Goal: Task Accomplishment & Management: Manage account settings

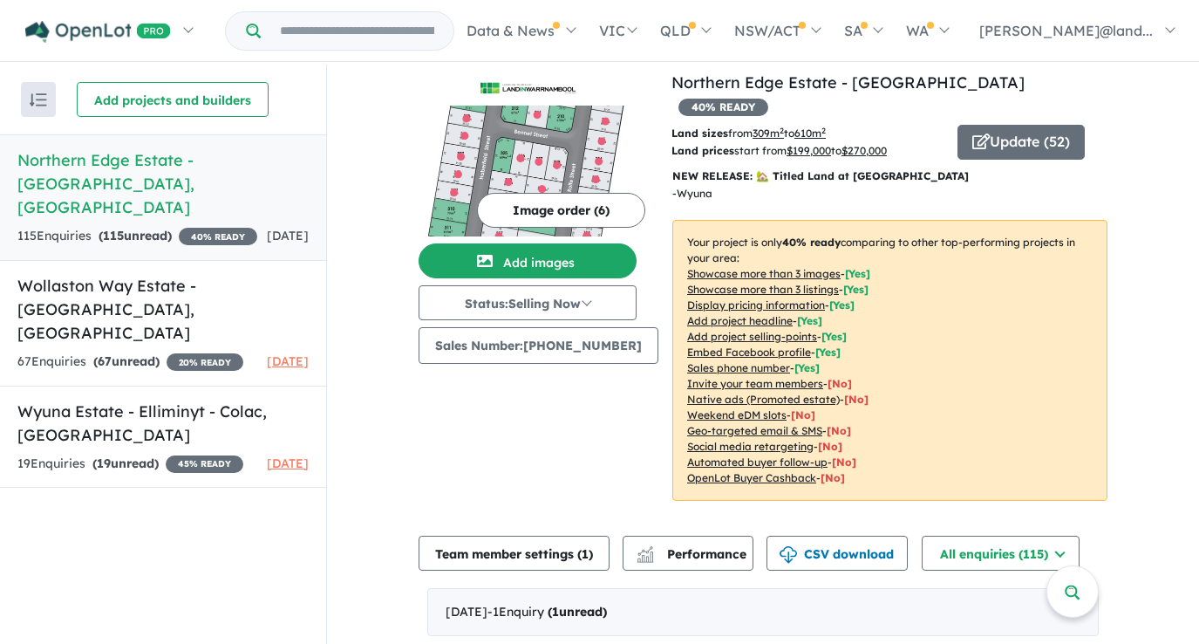
scroll to position [14, 0]
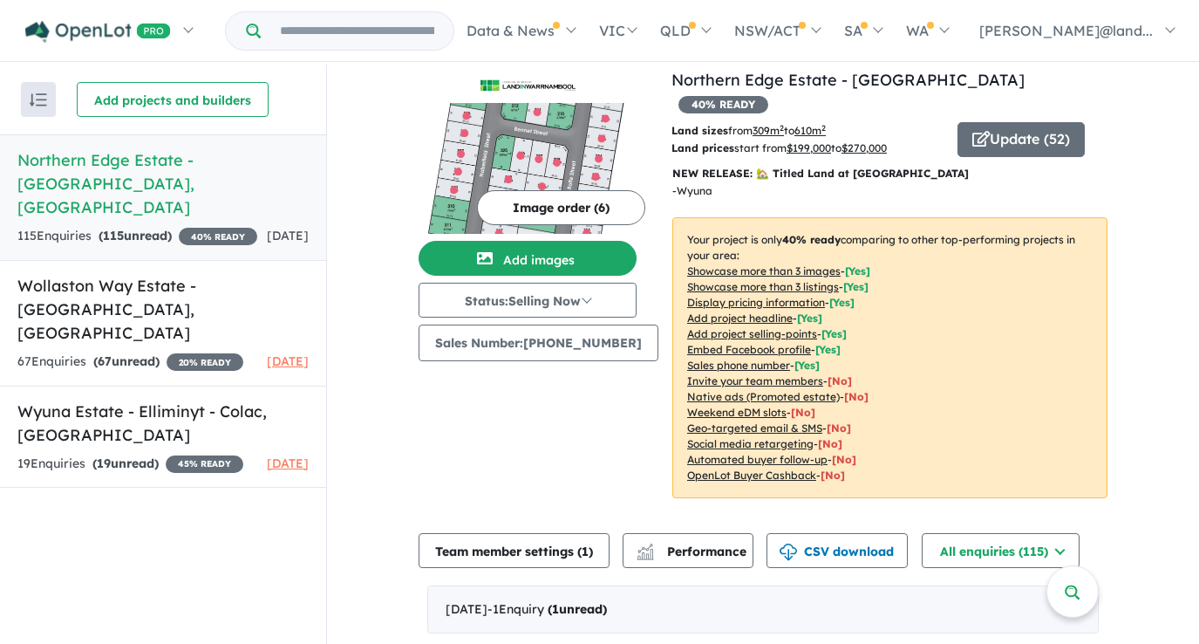
click at [91, 179] on h5 "Northern Edge Estate - [GEOGRAPHIC_DATA] , [GEOGRAPHIC_DATA]" at bounding box center [162, 183] width 291 height 71
click at [98, 159] on h5 "Northern Edge Estate - [GEOGRAPHIC_DATA] , [GEOGRAPHIC_DATA]" at bounding box center [162, 183] width 291 height 71
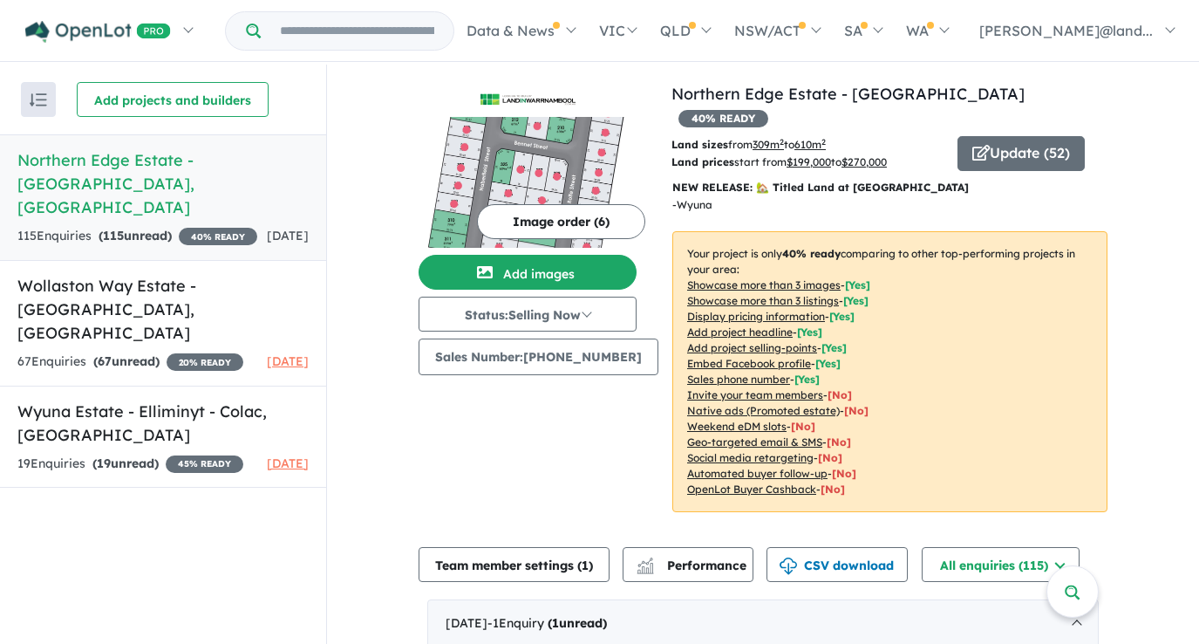
click at [181, 165] on h5 "Northern Edge Estate - [GEOGRAPHIC_DATA] , [GEOGRAPHIC_DATA]" at bounding box center [162, 183] width 291 height 71
click at [65, 160] on h5 "Northern Edge Estate - [GEOGRAPHIC_DATA] , [GEOGRAPHIC_DATA]" at bounding box center [162, 183] width 291 height 71
click at [149, 156] on h5 "Northern Edge Estate - [GEOGRAPHIC_DATA] , [GEOGRAPHIC_DATA]" at bounding box center [162, 183] width 291 height 71
click at [69, 161] on h5 "Northern Edge Estate - [GEOGRAPHIC_DATA] , [GEOGRAPHIC_DATA]" at bounding box center [162, 183] width 291 height 71
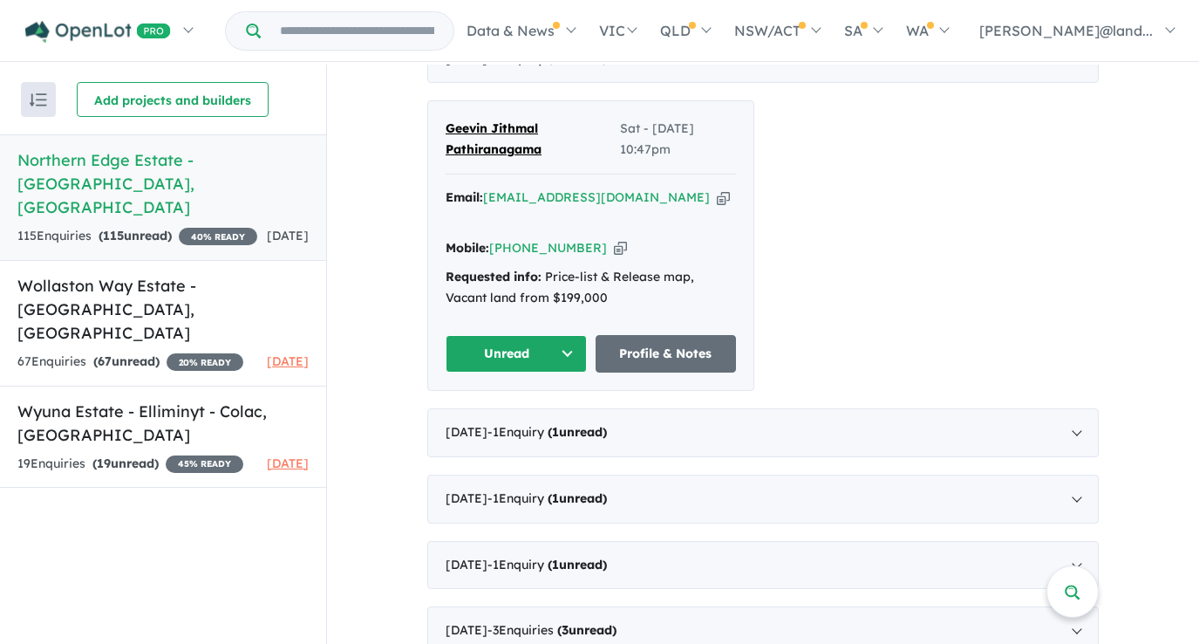
scroll to position [569, 0]
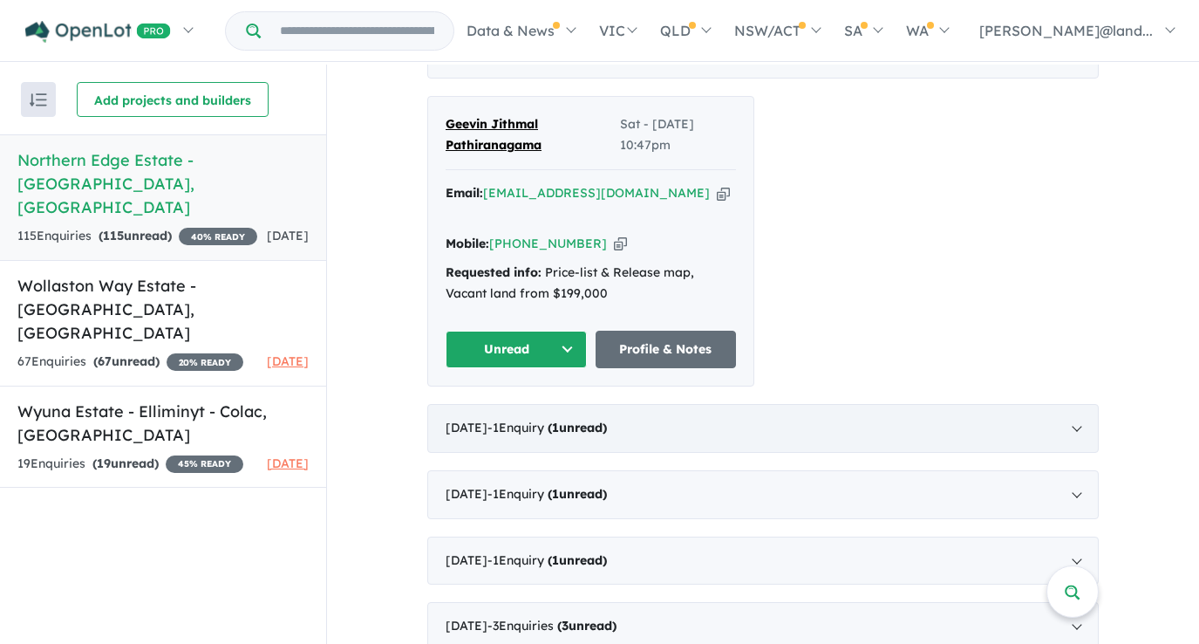
click at [499, 404] on div "[DATE] - 1 Enquir y ( 1 unread)" at bounding box center [762, 428] width 671 height 49
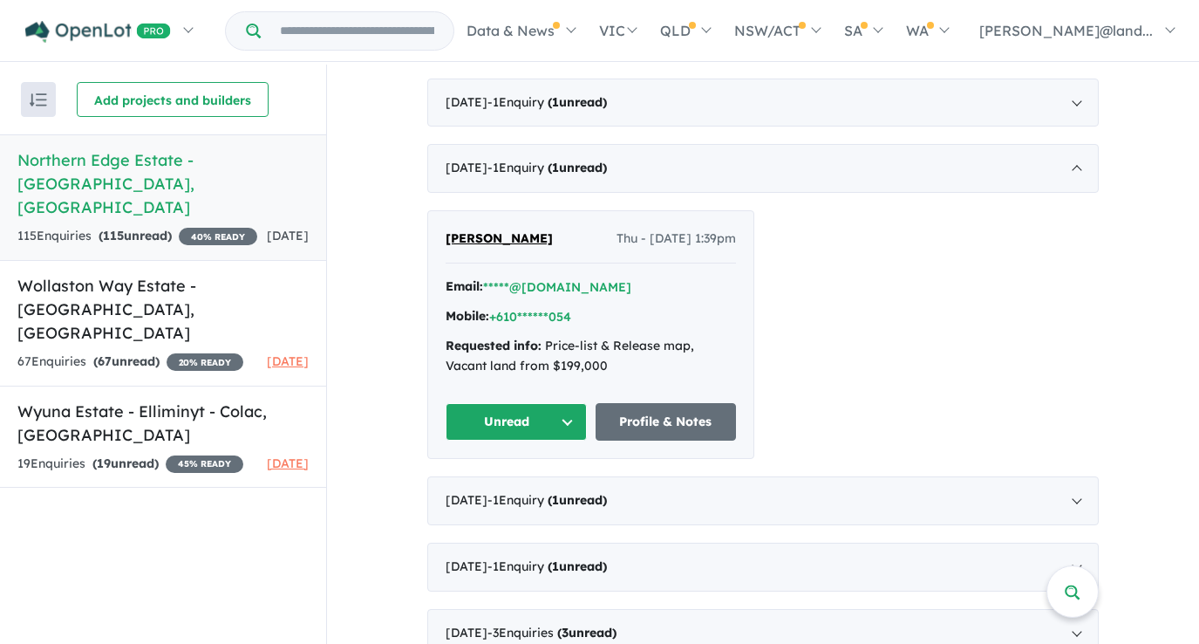
scroll to position [517, 0]
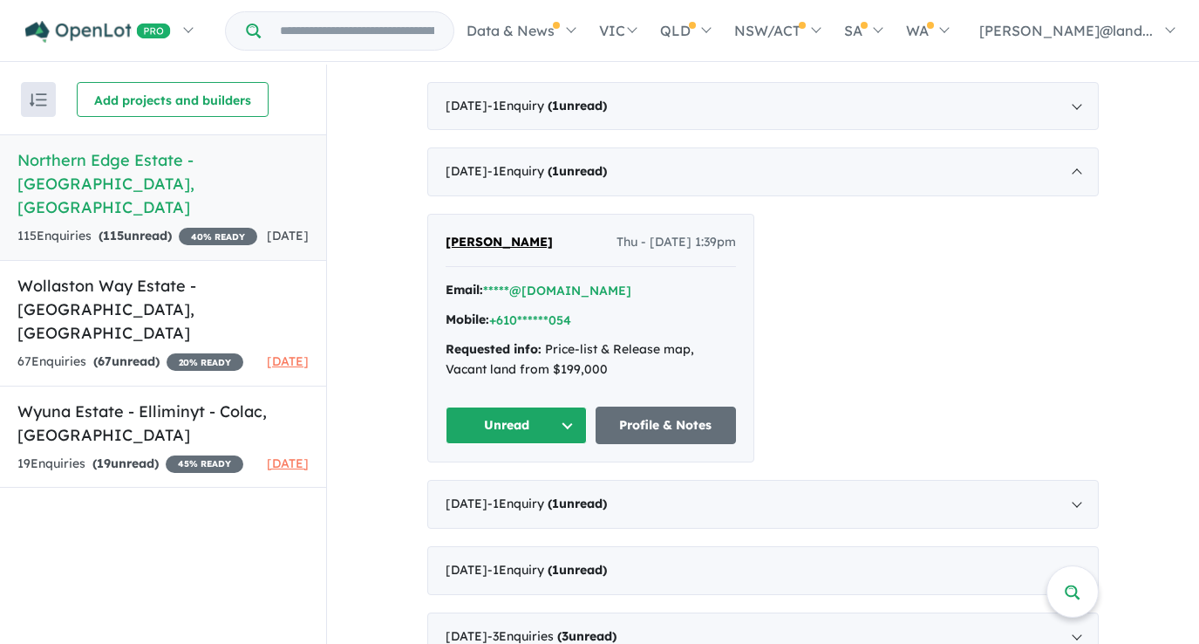
click at [516, 406] on button "Unread" at bounding box center [516, 424] width 141 height 37
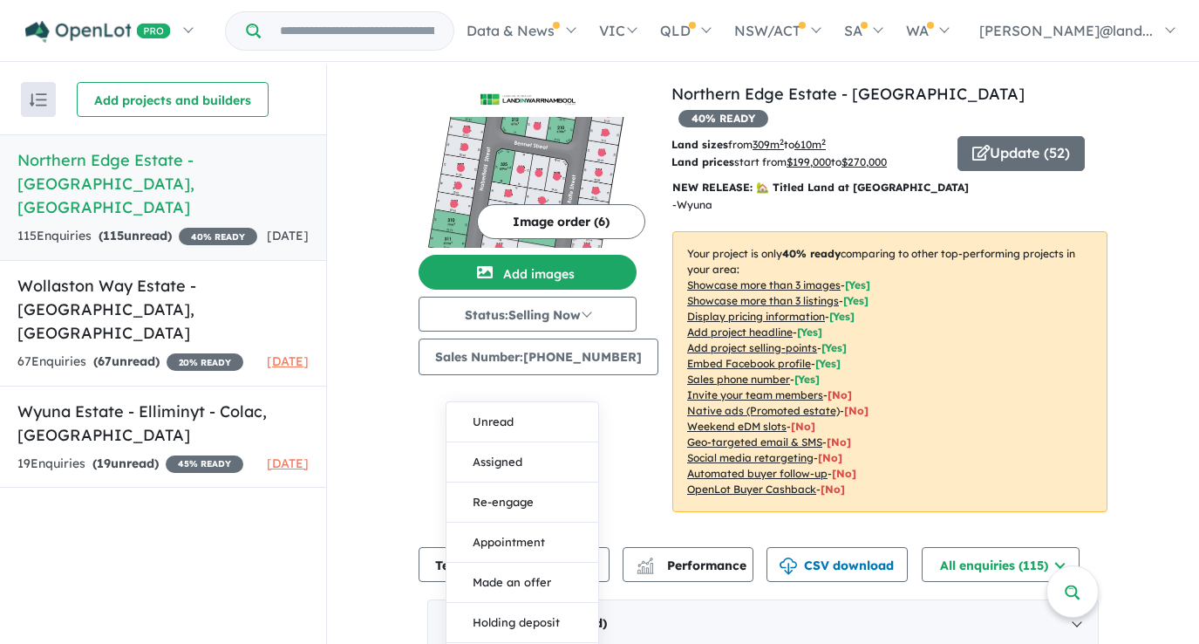
scroll to position [169, 0]
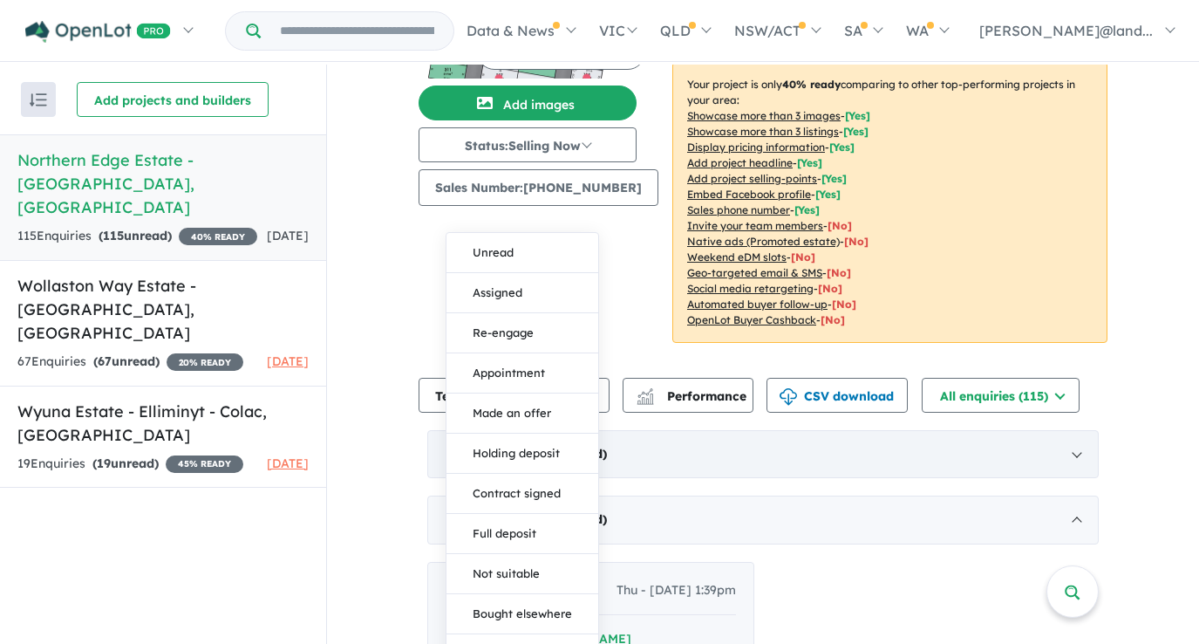
click at [857, 454] on div "[DATE] - 1 Enquir y ( 1 unread)" at bounding box center [762, 454] width 671 height 49
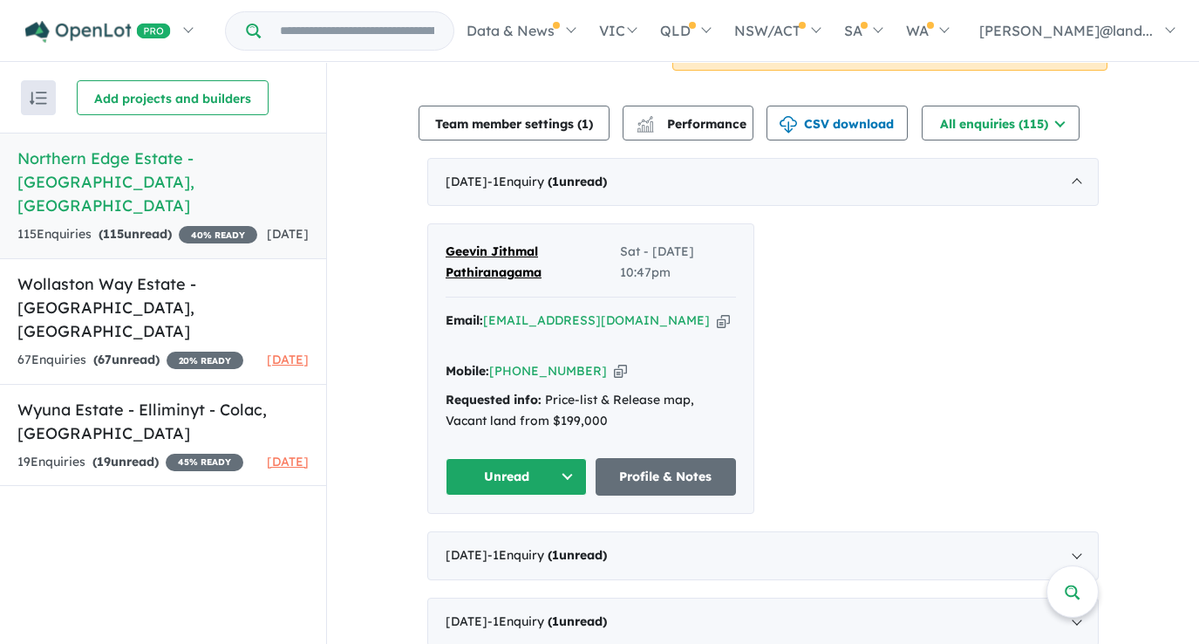
scroll to position [443, 0]
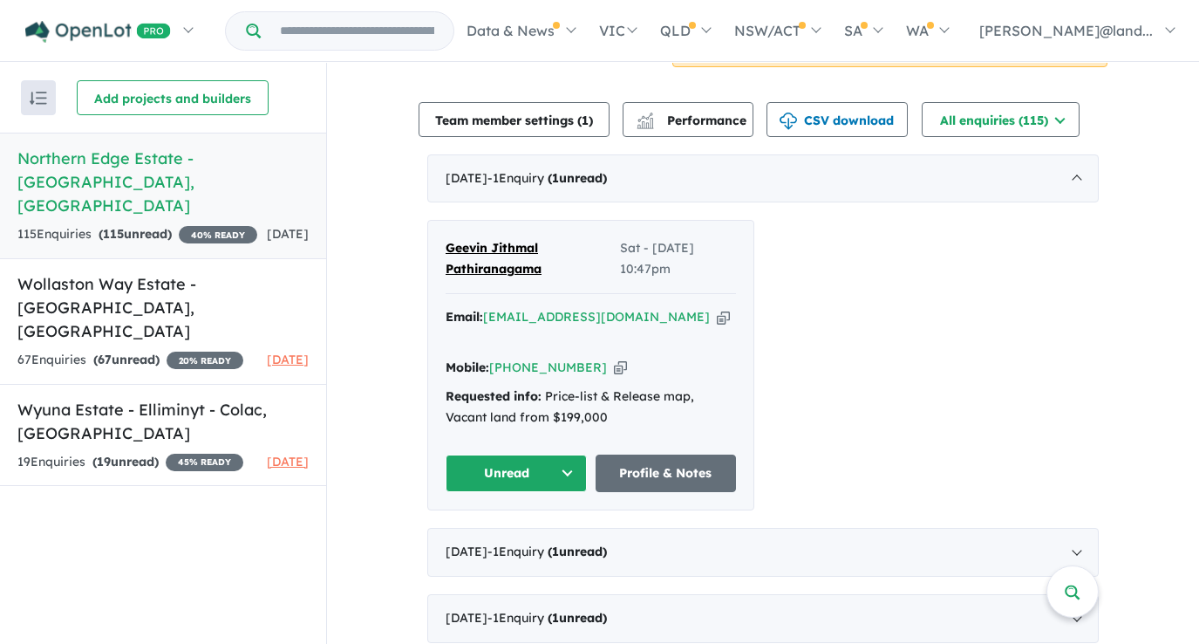
click at [559, 454] on button "Unread" at bounding box center [516, 472] width 141 height 37
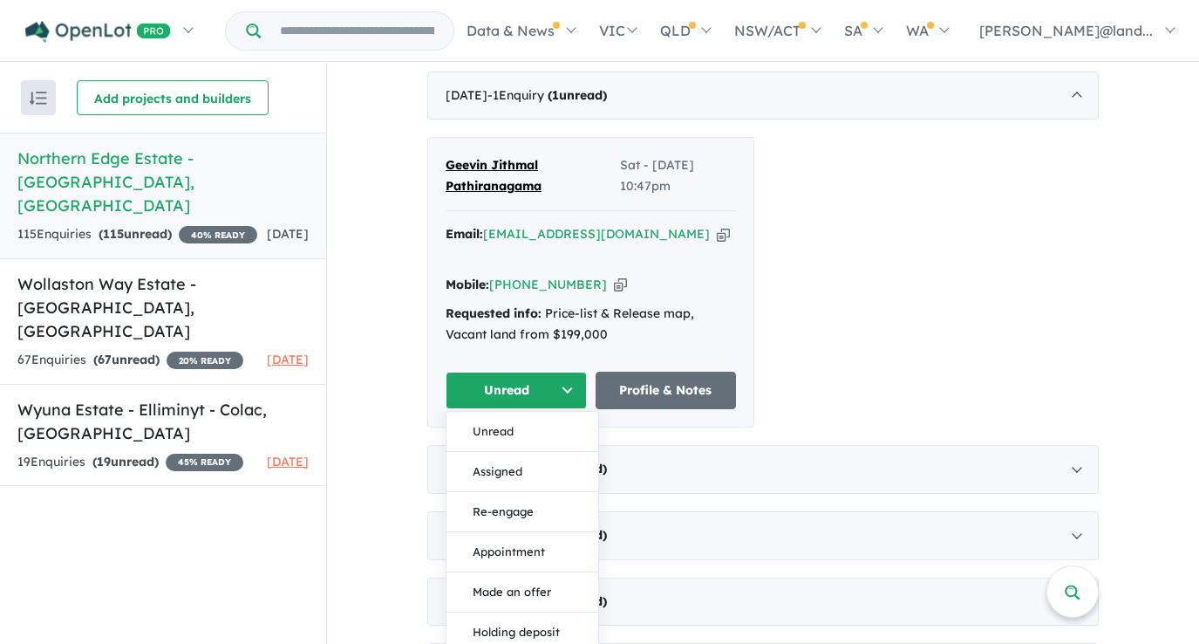
scroll to position [541, 0]
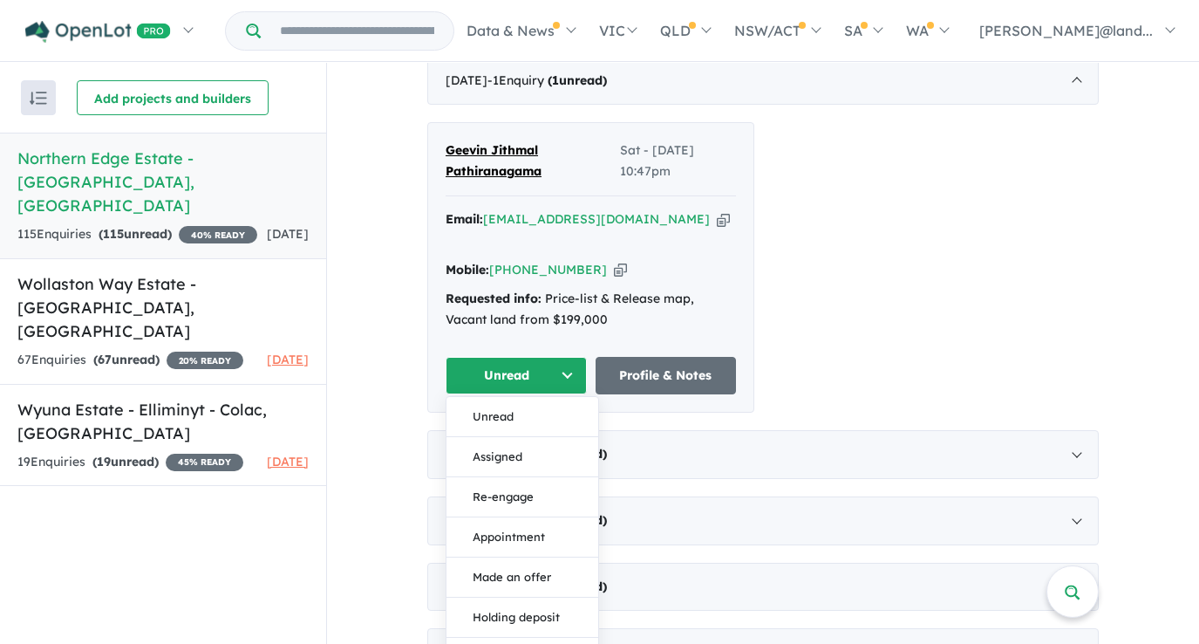
click at [951, 268] on div "Geevin Jithmal Pathiranagama Sat - [DATE] 10:47pm Email: [EMAIL_ADDRESS][DOMAIN…" at bounding box center [762, 267] width 671 height 290
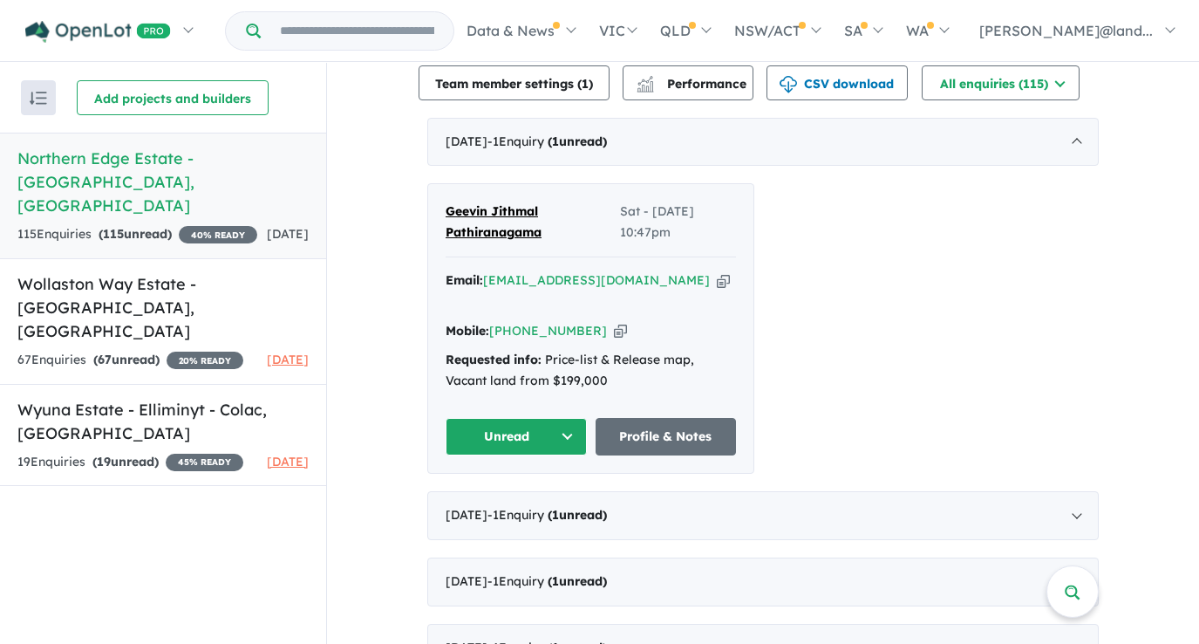
scroll to position [478, 0]
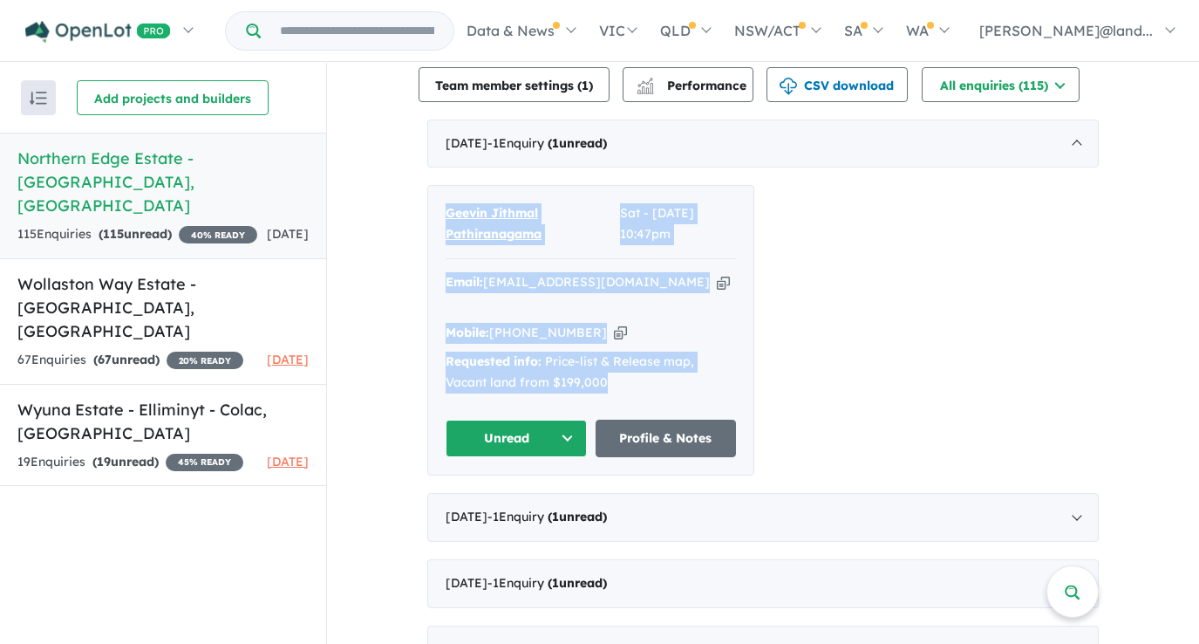
drag, startPoint x: 434, startPoint y: 187, endPoint x: 616, endPoint y: 351, distance: 245.1
click at [616, 351] on div "Geevin Jithmal Pathiranagama Sat - [DATE] 10:47pm Email: [EMAIL_ADDRESS][DOMAIN…" at bounding box center [590, 330] width 325 height 289
copy div "Geevin Jithmal Pathiranagama Sat - [DATE] 10:47pm Email: [EMAIL_ADDRESS][DOMAIN…"
